Goal: Find specific page/section: Find specific page/section

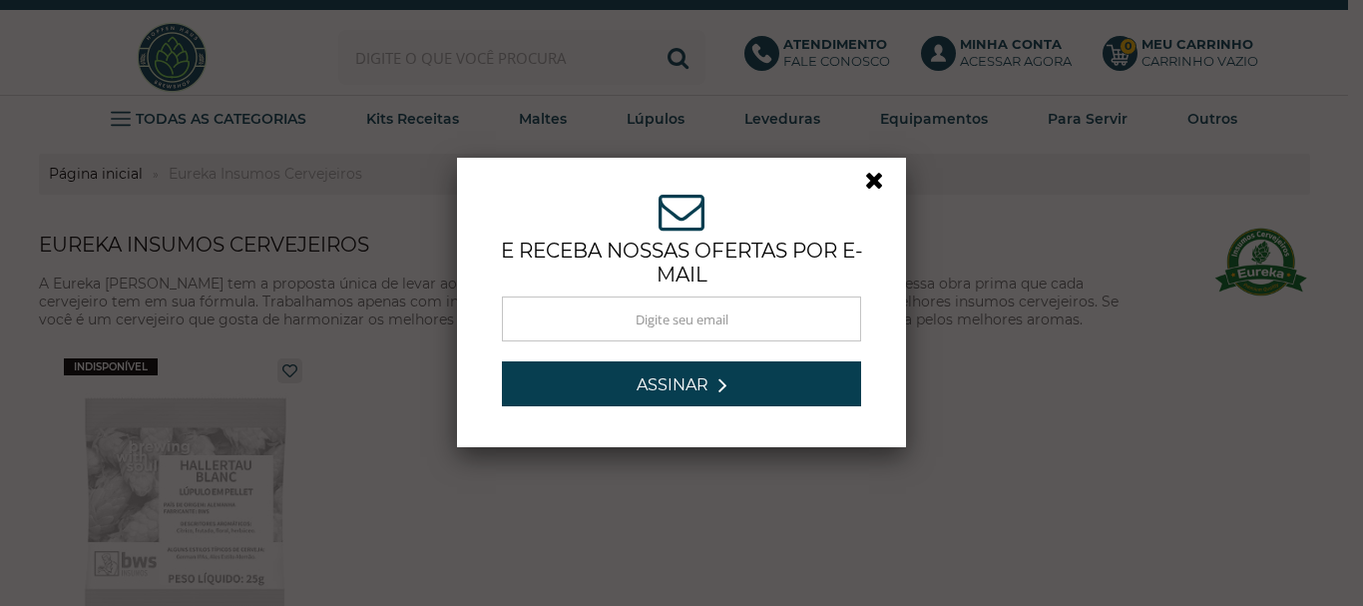
click at [870, 186] on link at bounding box center [883, 186] width 36 height 36
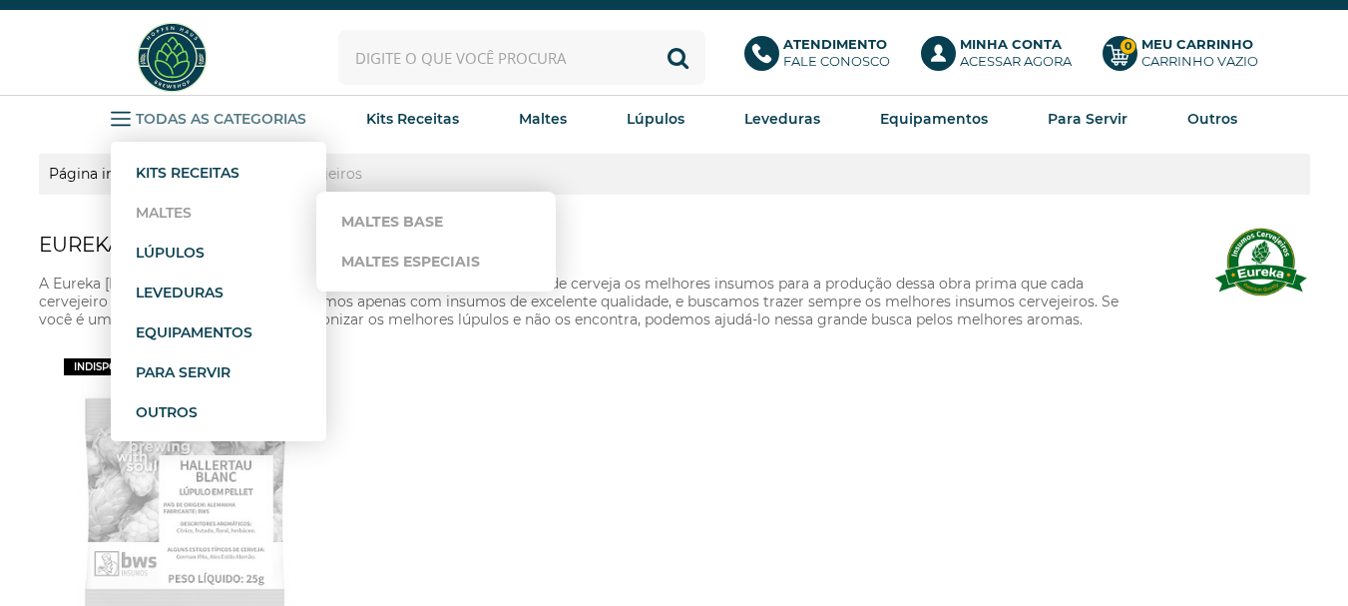
click at [165, 205] on strong "Maltes" at bounding box center [164, 213] width 56 height 18
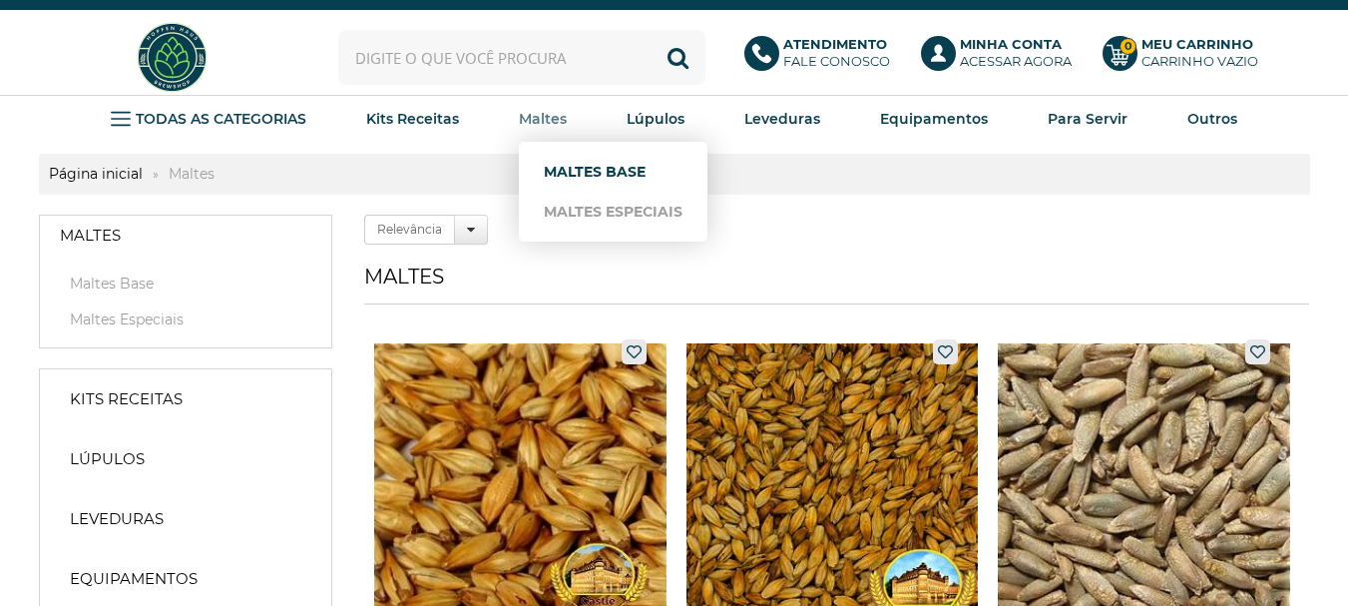
click at [582, 180] on link "Maltes Base" at bounding box center [613, 172] width 139 height 40
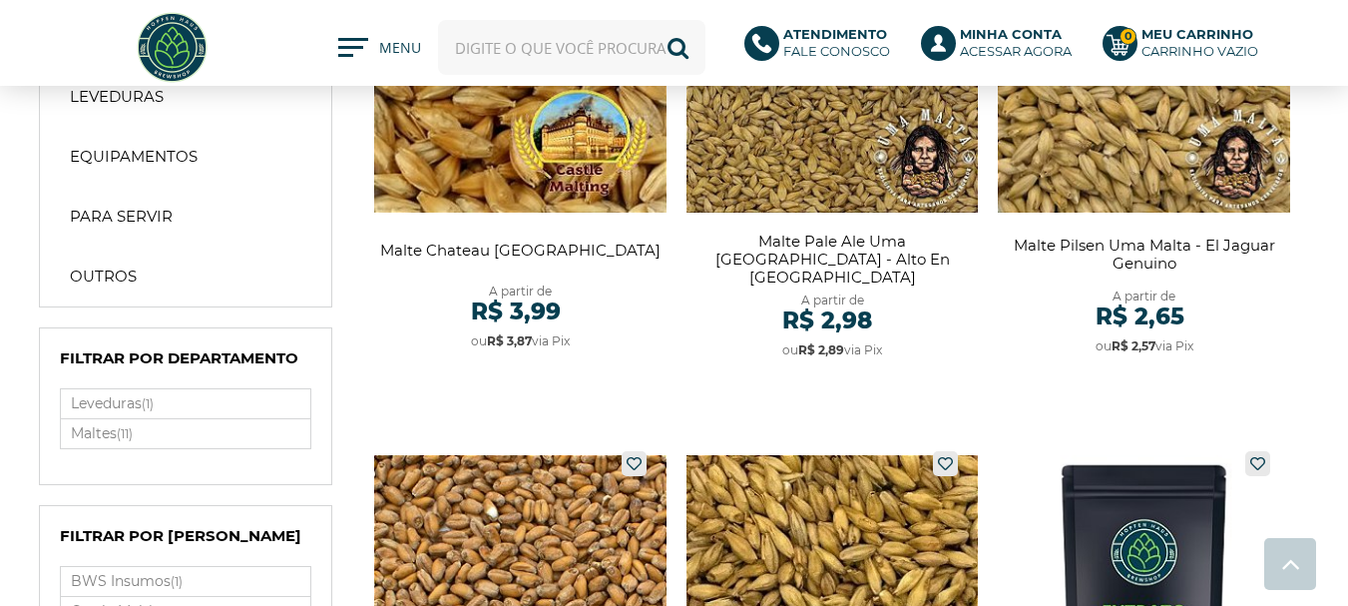
scroll to position [299, 0]
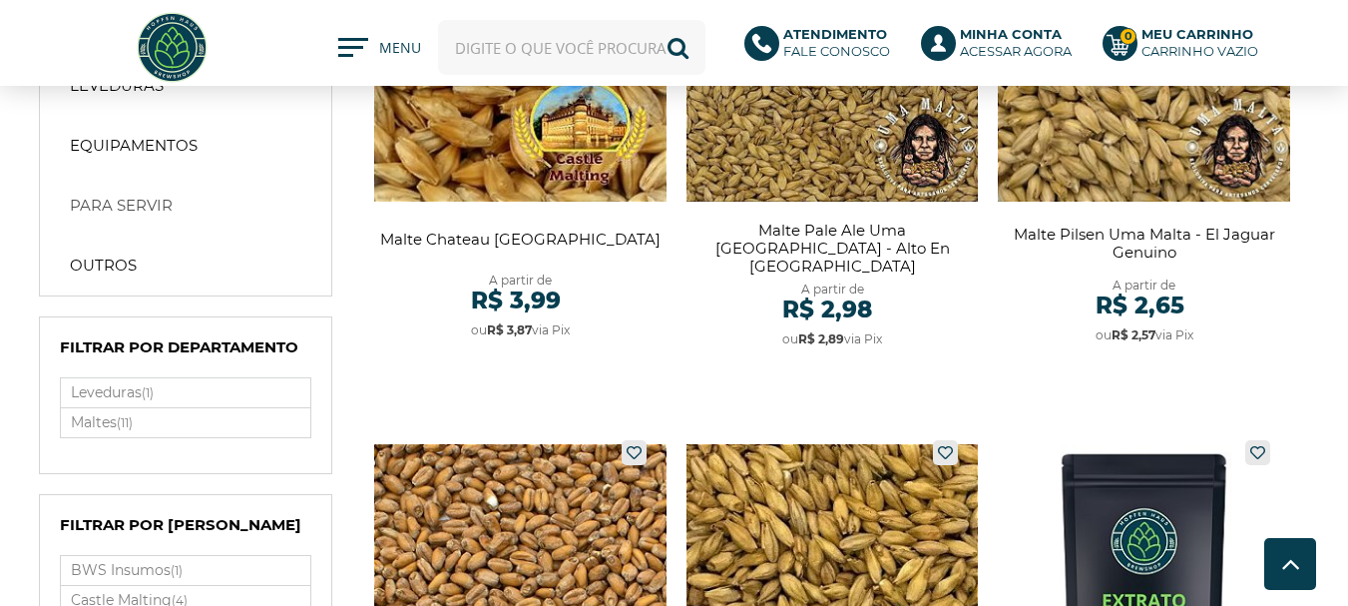
click at [175, 208] on link "Para Servir" at bounding box center [185, 206] width 271 height 40
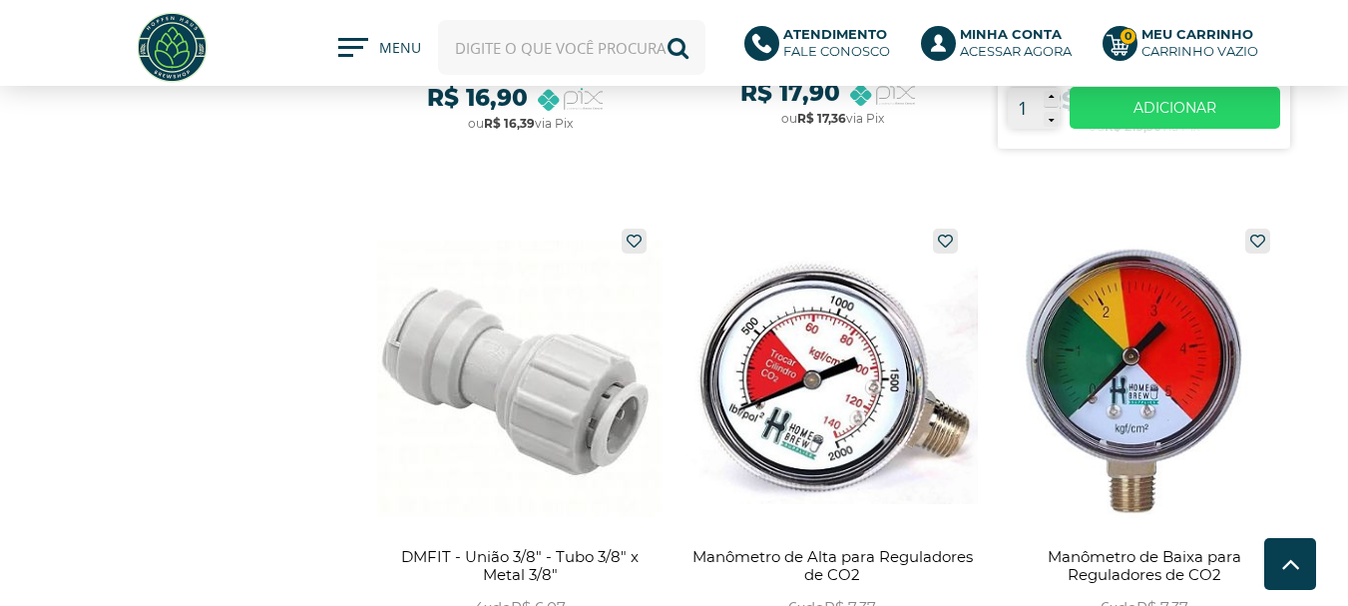
scroll to position [6587, 0]
